Goal: Task Accomplishment & Management: Manage account settings

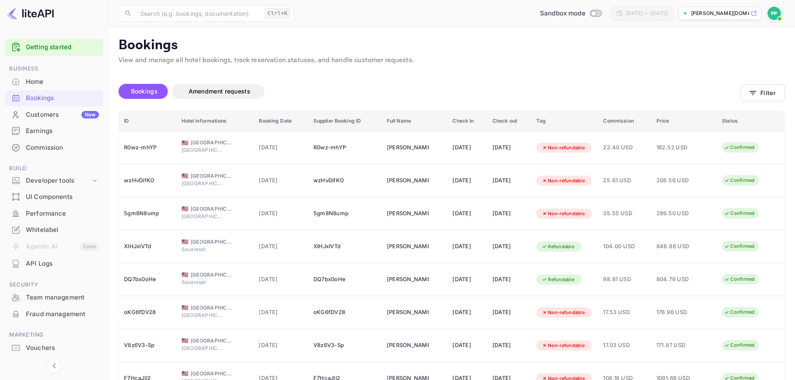
click at [43, 101] on div "Bookings" at bounding box center [62, 98] width 73 height 10
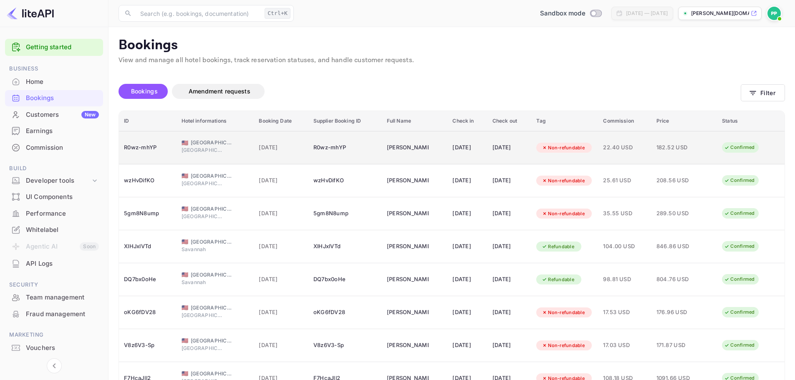
click at [627, 148] on span "22.40 USD" at bounding box center [624, 147] width 43 height 9
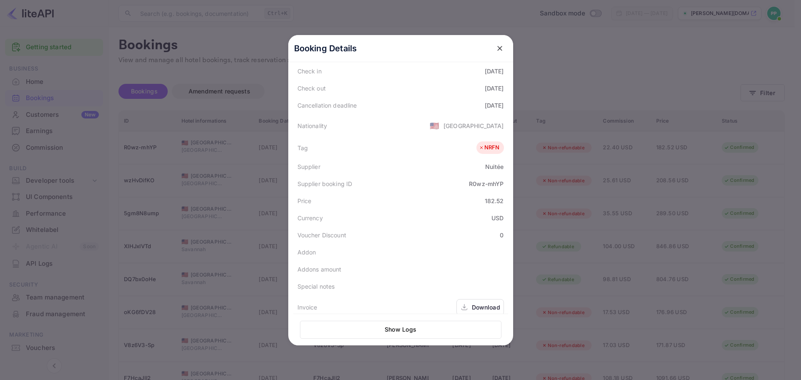
scroll to position [186, 0]
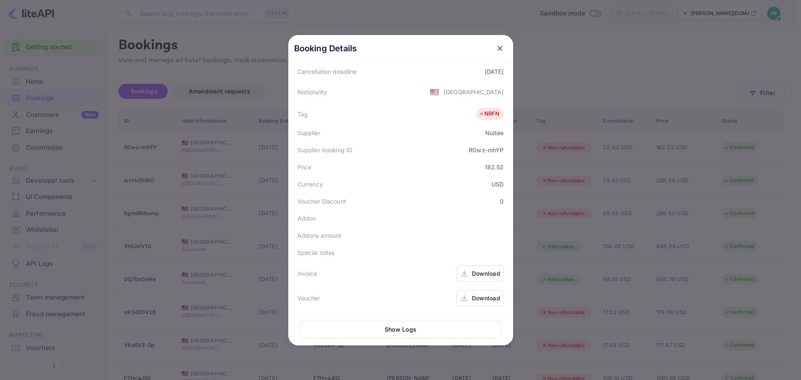
click at [405, 330] on button "Show Logs" at bounding box center [400, 330] width 201 height 18
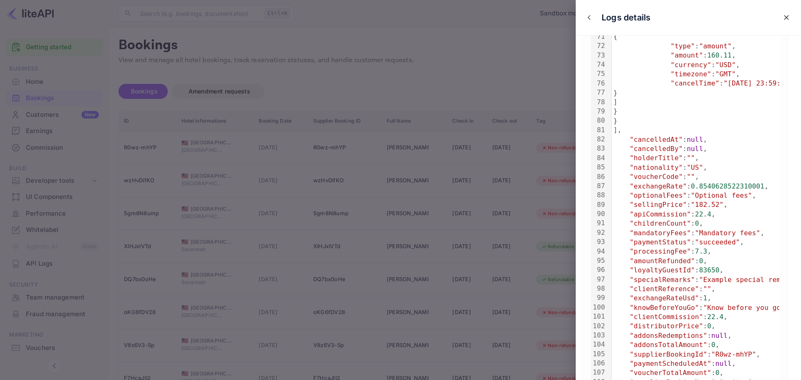
scroll to position [778, 0]
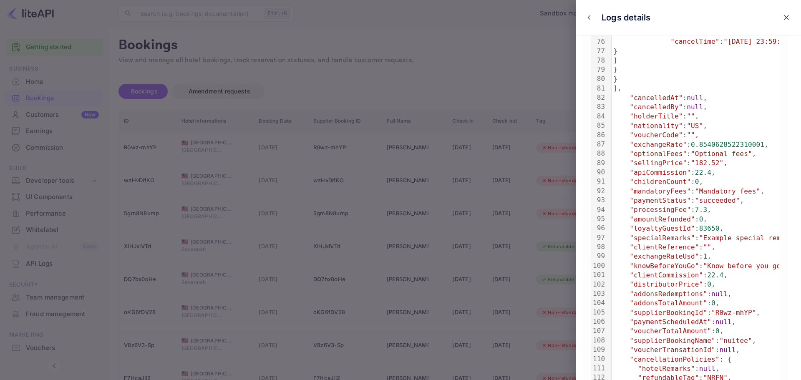
click at [782, 14] on icon "close" at bounding box center [786, 17] width 8 height 8
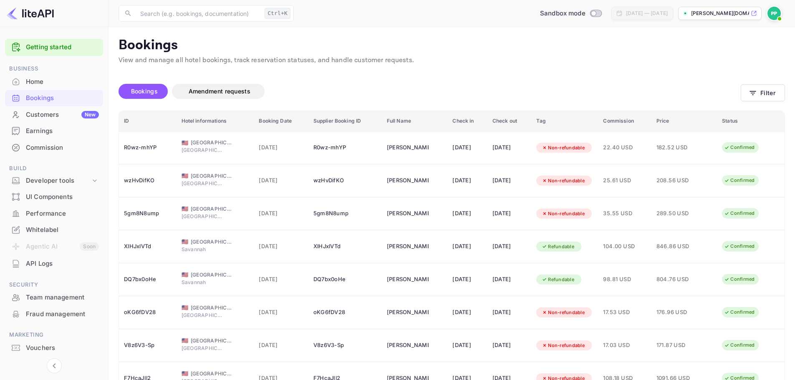
drag, startPoint x: 545, startPoint y: 69, endPoint x: 534, endPoint y: 69, distance: 10.8
click at [534, 69] on div "Unsaved Changes Bookings Amendment requests Filter ID Hotel informations Bookin…" at bounding box center [446, 275] width 676 height 421
drag, startPoint x: 509, startPoint y: 70, endPoint x: 457, endPoint y: 70, distance: 51.7
click at [457, 70] on div "Unsaved Changes Bookings Amendment requests Filter ID Hotel informations Bookin…" at bounding box center [446, 275] width 676 height 421
drag, startPoint x: 455, startPoint y: 70, endPoint x: 422, endPoint y: 73, distance: 33.1
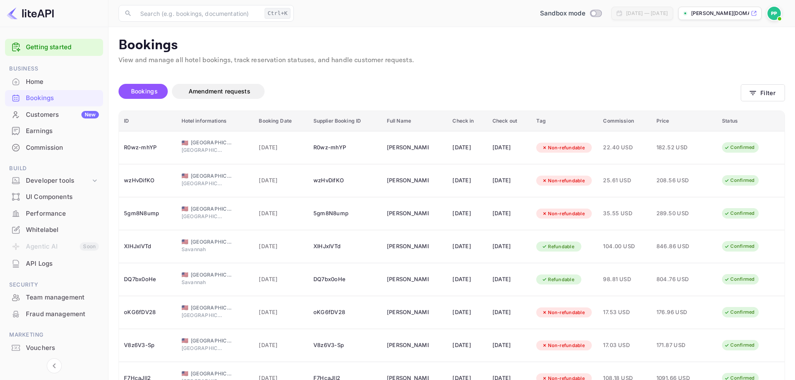
click at [422, 73] on div "Unsaved Changes Bookings Amendment requests Filter ID Hotel informations Bookin…" at bounding box center [446, 275] width 676 height 421
drag, startPoint x: 422, startPoint y: 73, endPoint x: 417, endPoint y: 73, distance: 5.4
click at [417, 73] on div "Unsaved Changes Bookings Amendment requests Filter ID Hotel informations Bookin…" at bounding box center [446, 275] width 676 height 421
click at [48, 183] on div "Developer tools" at bounding box center [58, 181] width 65 height 10
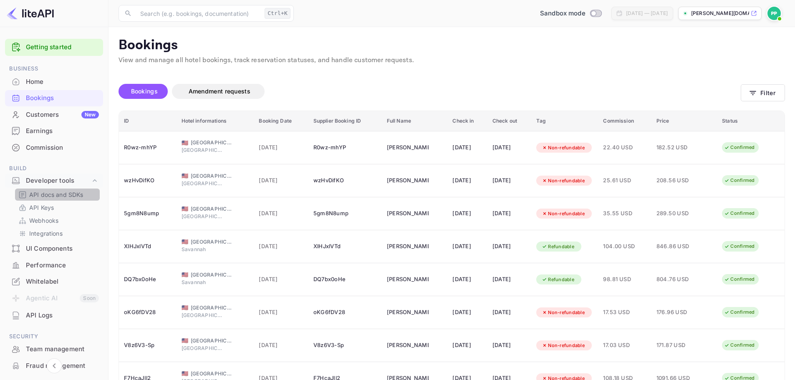
click at [59, 196] on p "API docs and SDKs" at bounding box center [56, 194] width 54 height 9
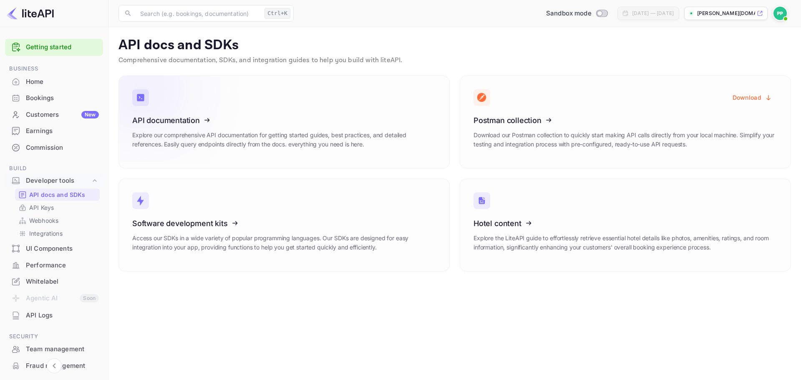
click at [237, 88] on icon at bounding box center [184, 119] width 130 height 86
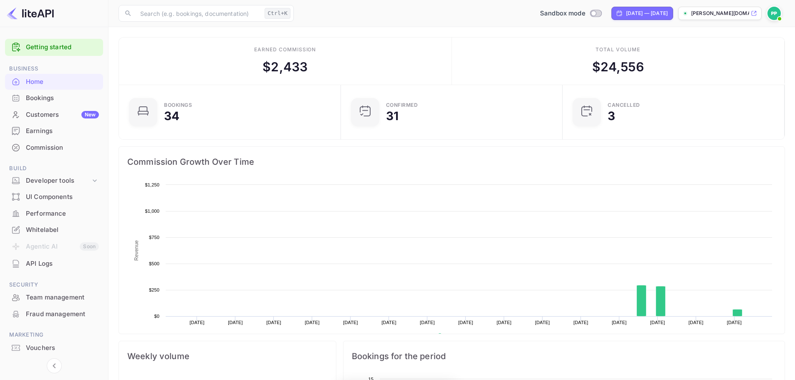
scroll to position [129, 210]
click at [36, 128] on div "Earnings" at bounding box center [62, 131] width 73 height 10
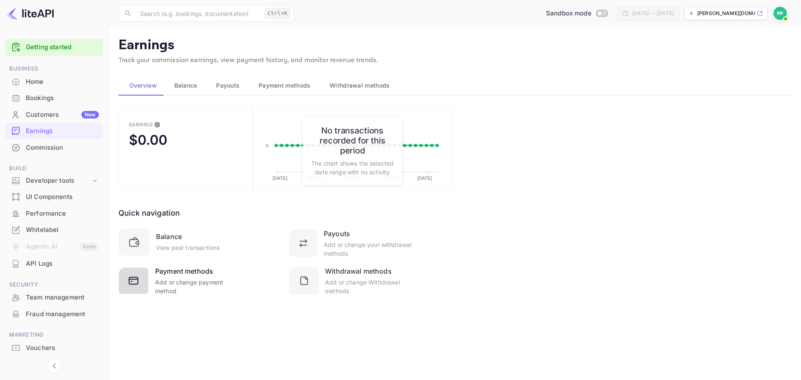
click at [166, 289] on div "Add or change payment method" at bounding box center [198, 287] width 86 height 18
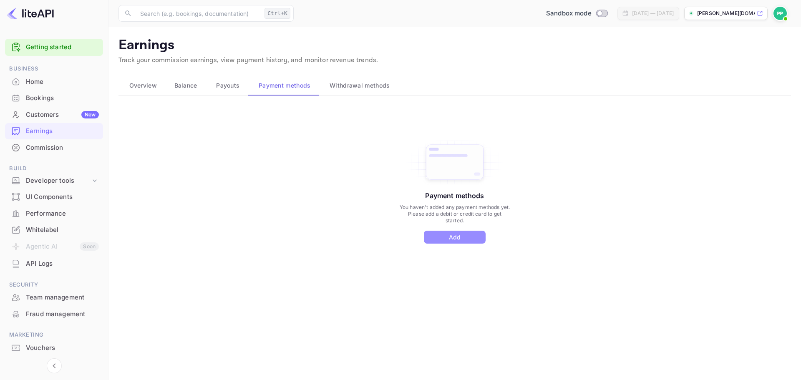
click at [464, 236] on button "Add" at bounding box center [455, 237] width 62 height 13
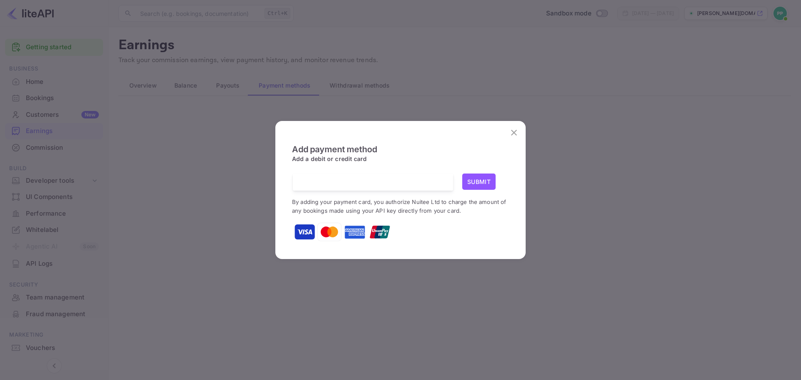
click at [516, 132] on icon "close" at bounding box center [514, 133] width 10 height 10
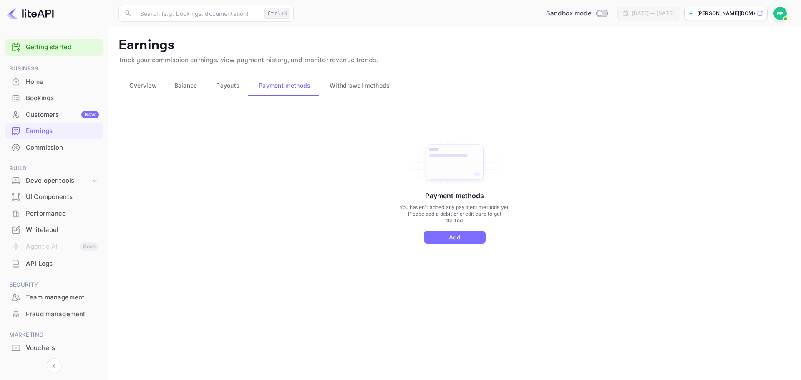
click at [147, 85] on span "Overview" at bounding box center [143, 85] width 28 height 10
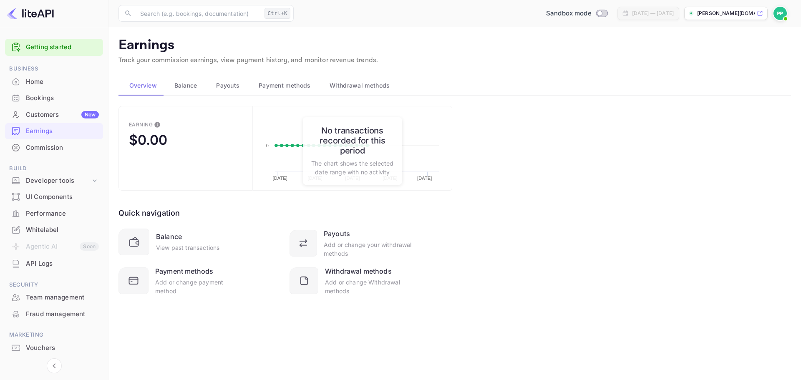
click at [188, 85] on span "Balance" at bounding box center [185, 85] width 23 height 10
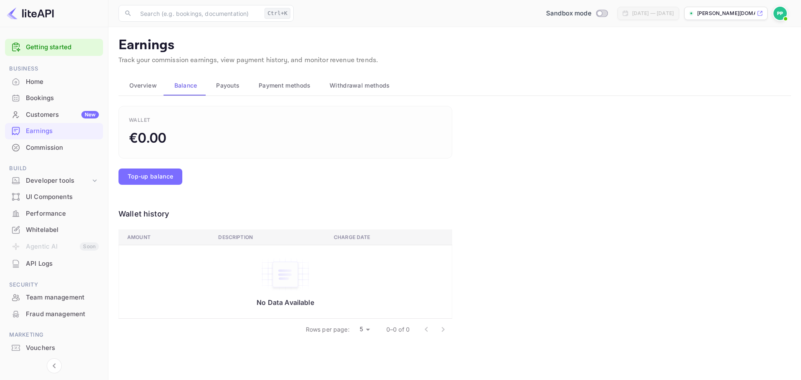
click at [157, 141] on div "€0.00" at bounding box center [148, 138] width 38 height 20
click at [234, 80] on button "Payouts" at bounding box center [227, 85] width 43 height 20
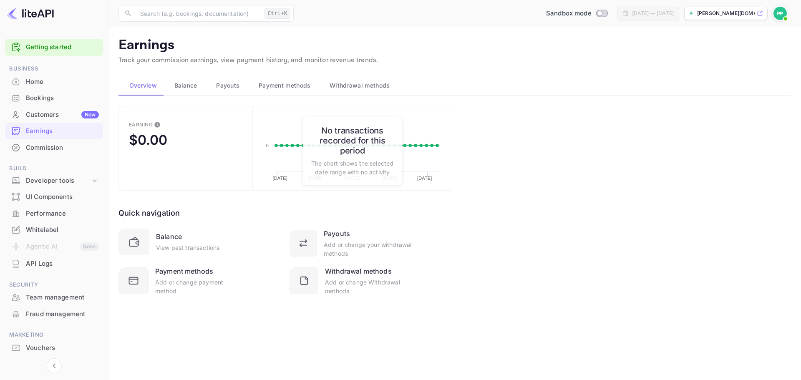
click at [551, 59] on p "Track your commission earnings, view payment history, and monitor revenue trend…" at bounding box center [454, 60] width 672 height 10
click at [44, 268] on div "API Logs" at bounding box center [62, 264] width 73 height 10
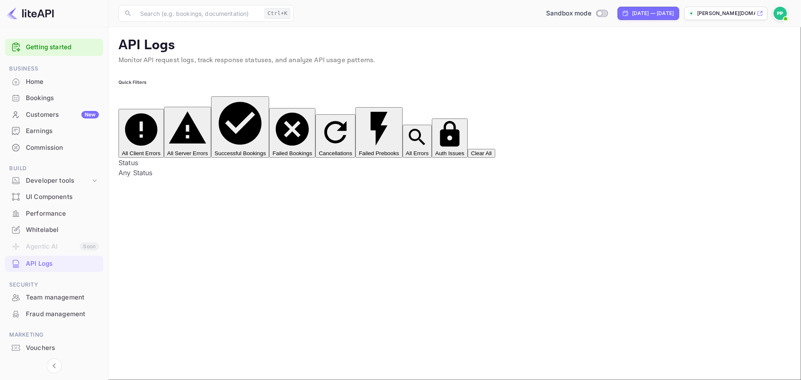
click at [30, 148] on div "Commission" at bounding box center [62, 148] width 73 height 10
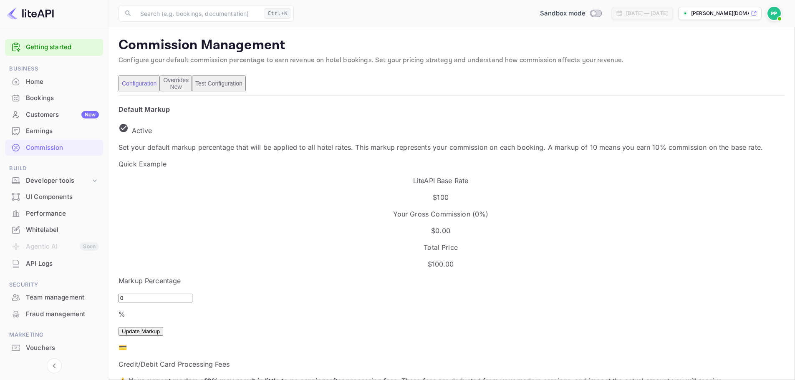
scroll to position [142, 409]
drag, startPoint x: 397, startPoint y: 115, endPoint x: 387, endPoint y: 112, distance: 10.2
click at [387, 112] on div "Default Markup Active Set your default markup percentage that will be applied t…" at bounding box center [440, 278] width 644 height 348
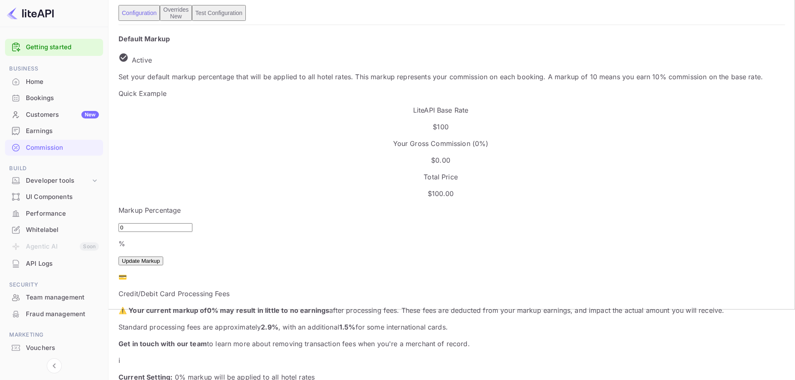
scroll to position [83, 0]
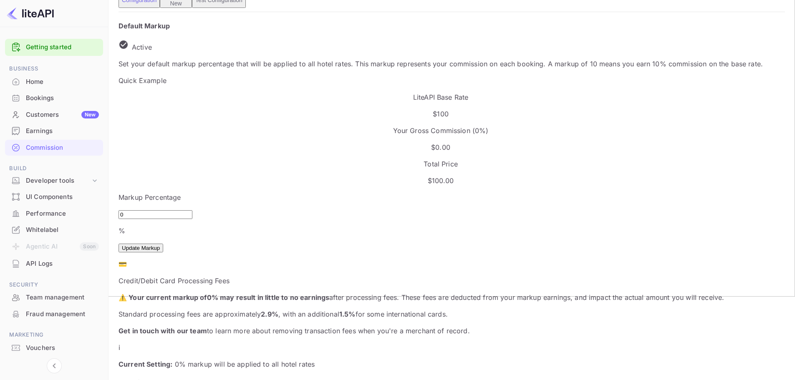
click at [342, 359] on p "Current Setting: 0 % markup will be applied to all hotel rates" at bounding box center [440, 364] width 644 height 10
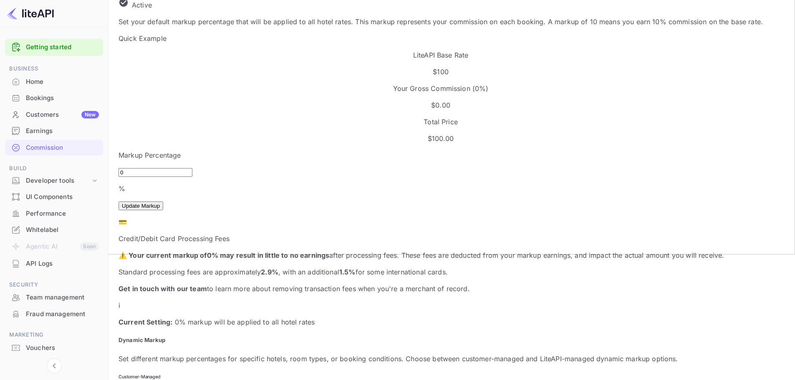
scroll to position [125, 0]
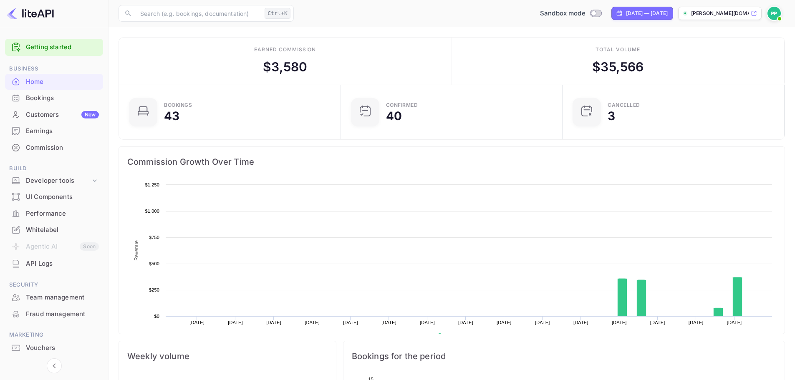
scroll to position [129, 210]
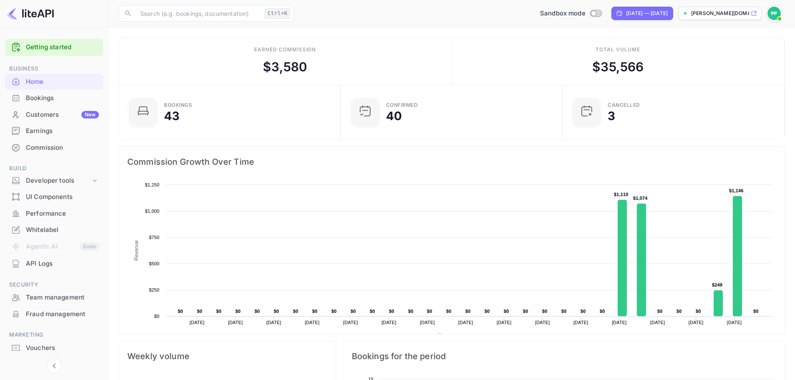
click at [754, 12] on icon at bounding box center [753, 13] width 6 height 6
click at [37, 231] on div "Whitelabel" at bounding box center [62, 230] width 73 height 10
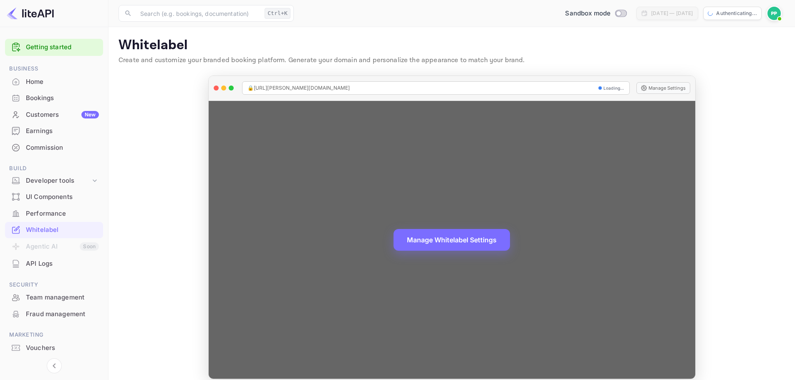
click at [301, 87] on span "🔒 https://paul-peddrick-8k88z.nuitee.link" at bounding box center [298, 88] width 103 height 8
